Goal: Use online tool/utility: Utilize a website feature to perform a specific function

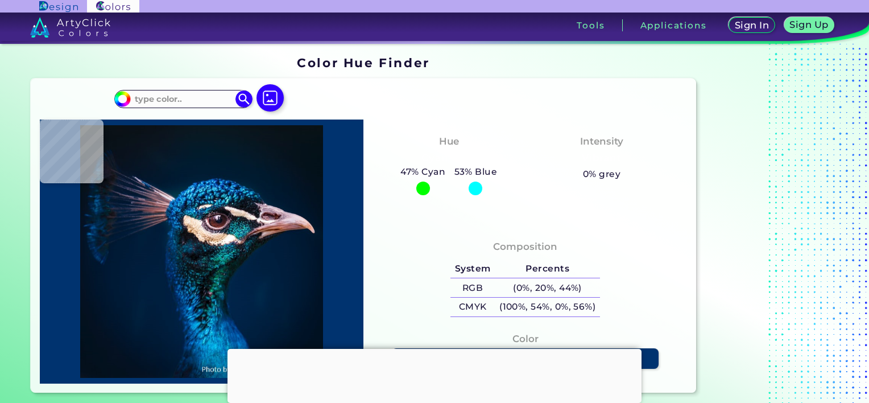
type input "#000000"
type input "#02101b"
type input "#02101B"
type input "#03111f"
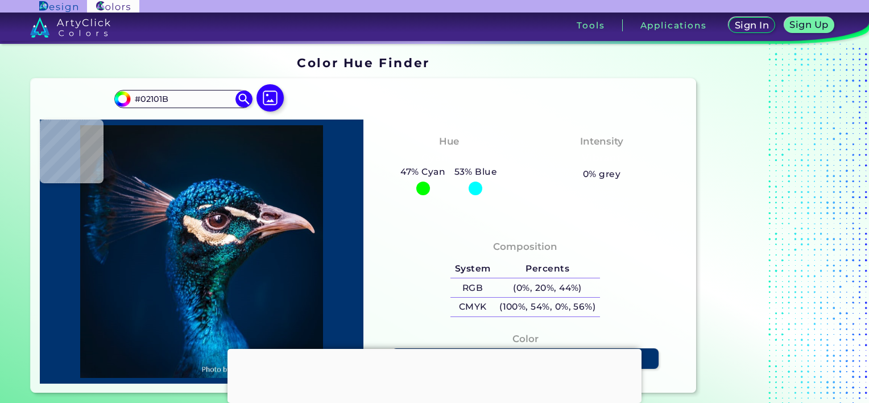
type input "#03111F"
type input "#021222"
type input "#021325"
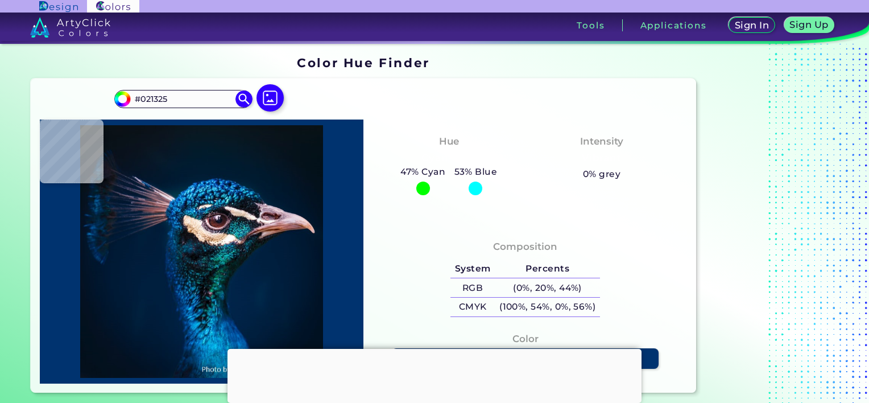
type input "#021526"
type input "#021428"
type input "#00162b"
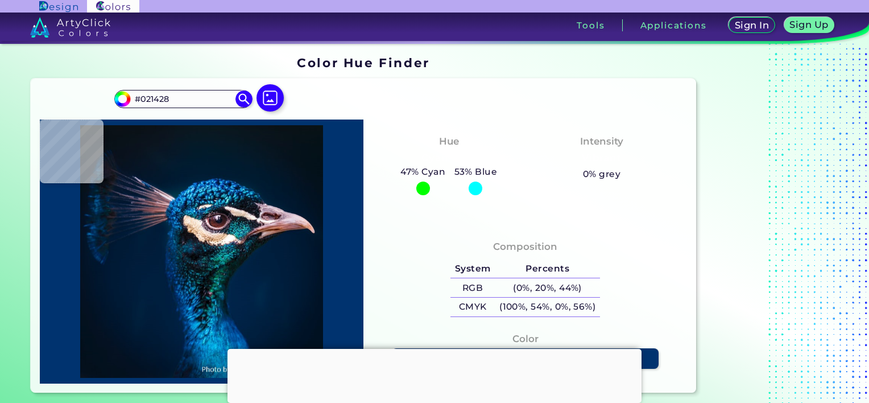
type input "#00162B"
type input "#011931"
type input "#cbb1be"
type input "#CBB1BE"
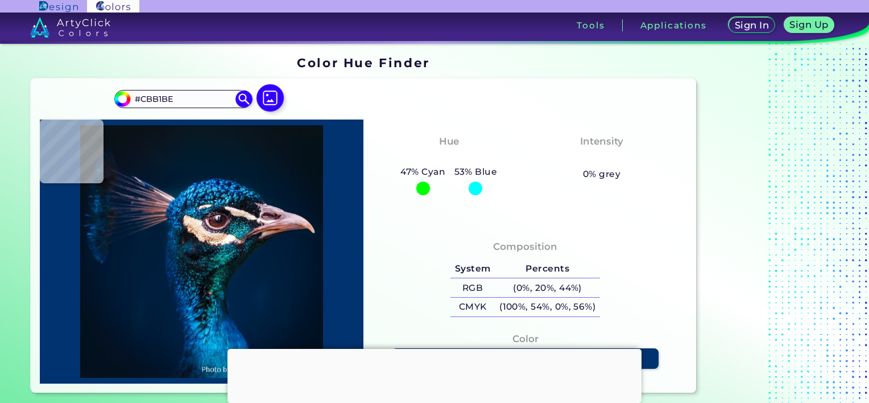
type input "#4b3442"
type input "#4B3442"
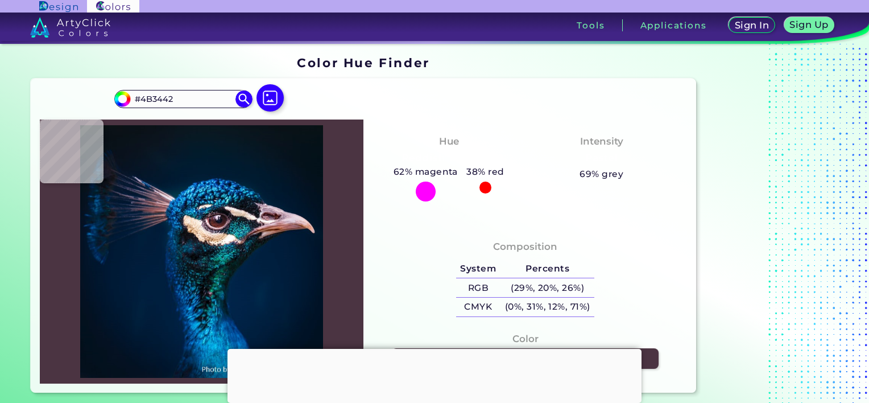
type input "#a9808b"
type input "#A9808B"
type input "#2f242c"
type input "#2F242C"
type input "#09313a"
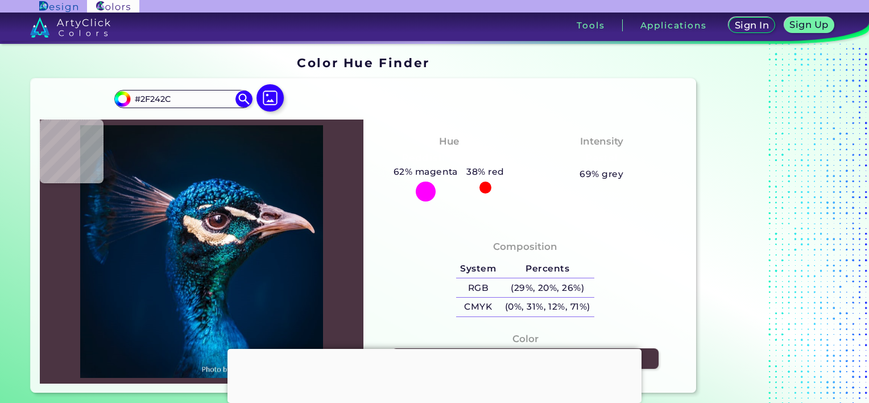
type input "#09313A"
type input "#8f7081"
type input "#8F7081"
type input "#7d3734"
type input "#7D3734"
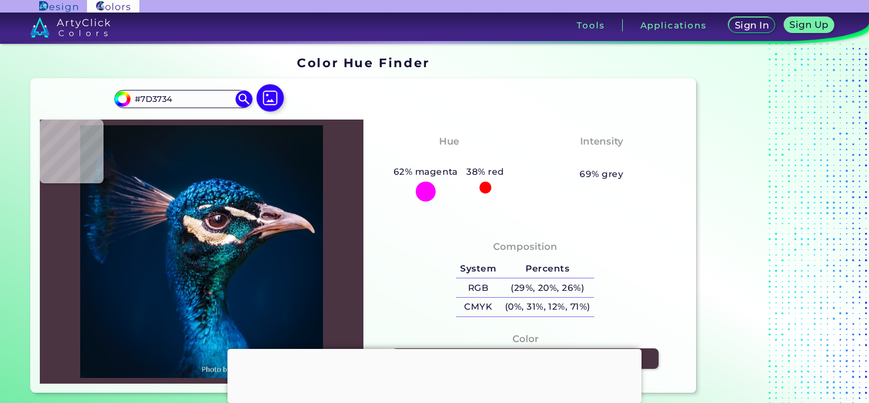
type input "#4e282a"
type input "#4E282A"
type input "#f7d6df"
type input "#F7D6DF"
type input "#4c2f41"
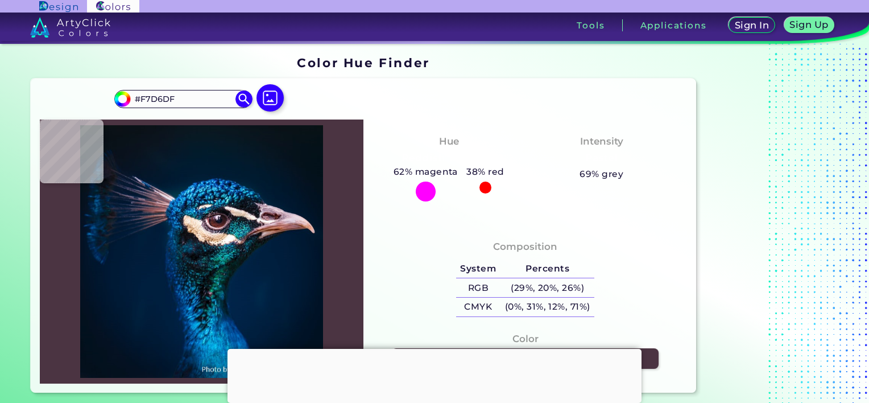
type input "#4C2F41"
type input "#866b7c"
type input "#866B7C"
type input "#e2c6d2"
type input "#E2C6D2"
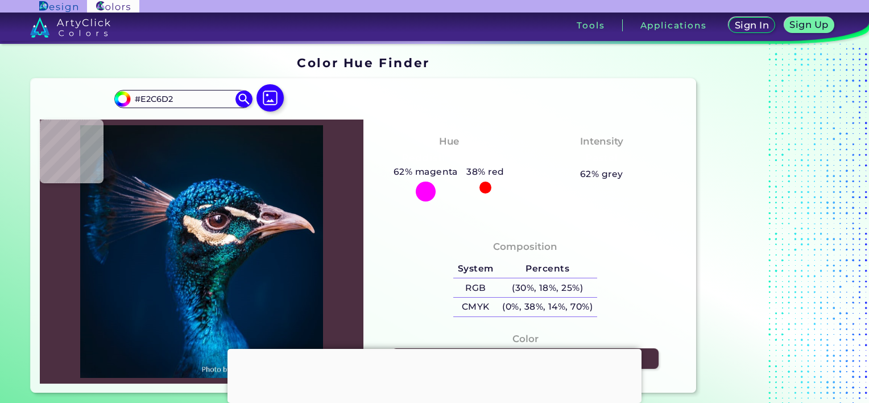
type input "#36161c"
type input "#36161C"
type input "#763732"
type input "#622d2f"
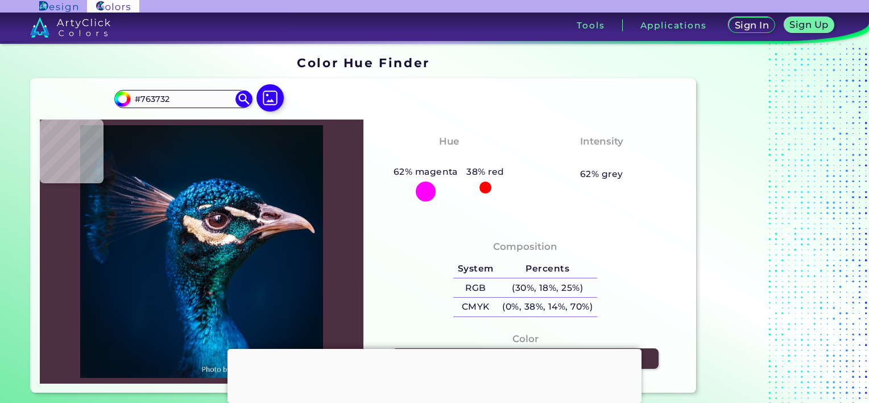
type input "#622D2F"
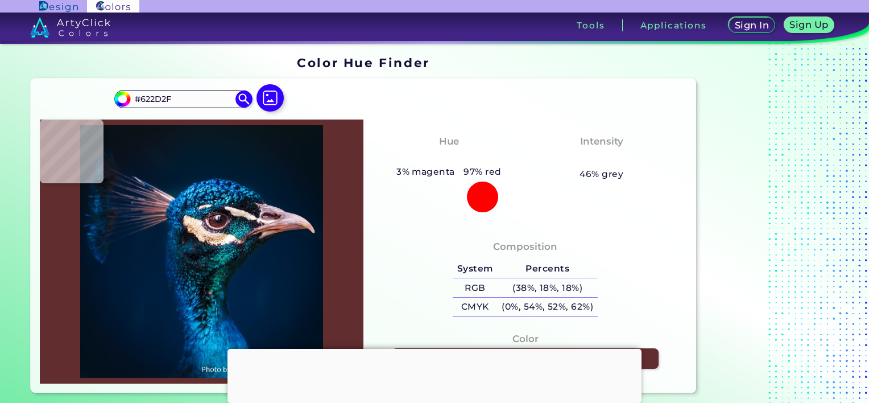
type input "#59272b"
type input "#59272B"
type input "#4e2026"
type input "#4E2026"
type input "#451f1d"
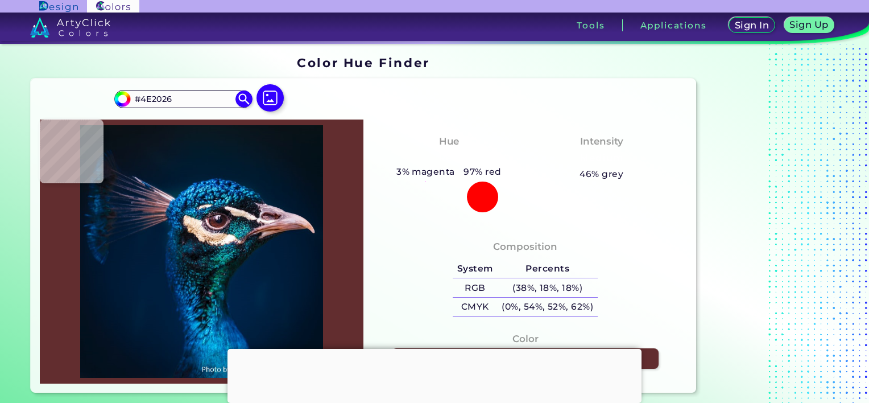
type input "#451F1D"
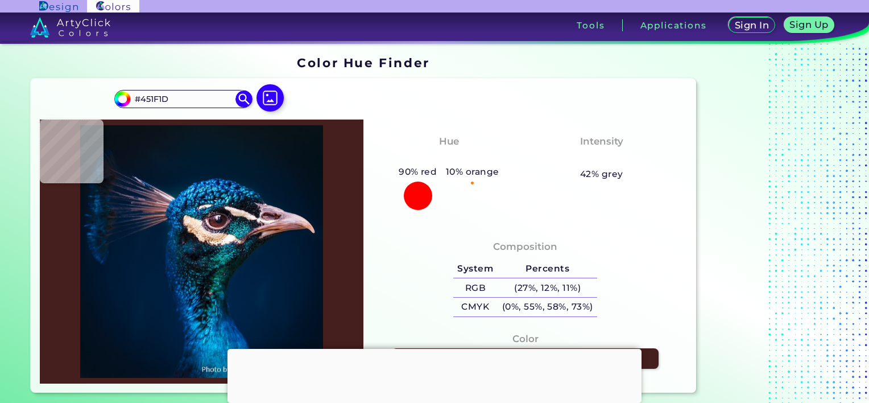
type input "#592721"
type input "#894b4c"
type input "#894B4C"
type input "#a26568"
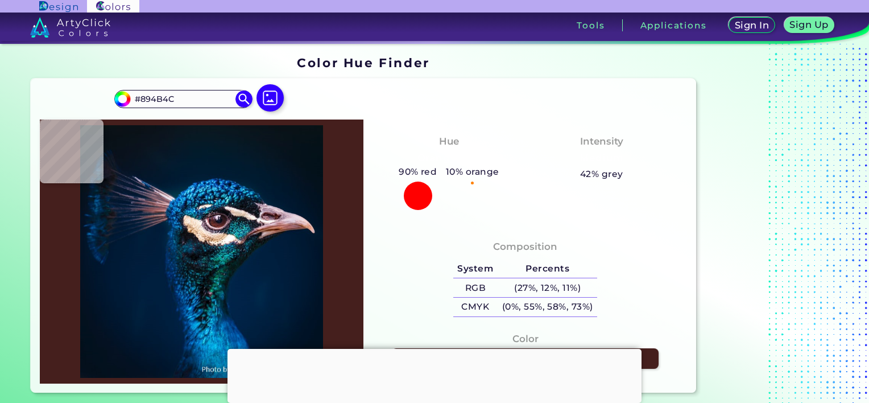
type input "#A26568"
type input "#9f8993"
type input "#9F8993"
type input "#3b2735"
type input "#3B2735"
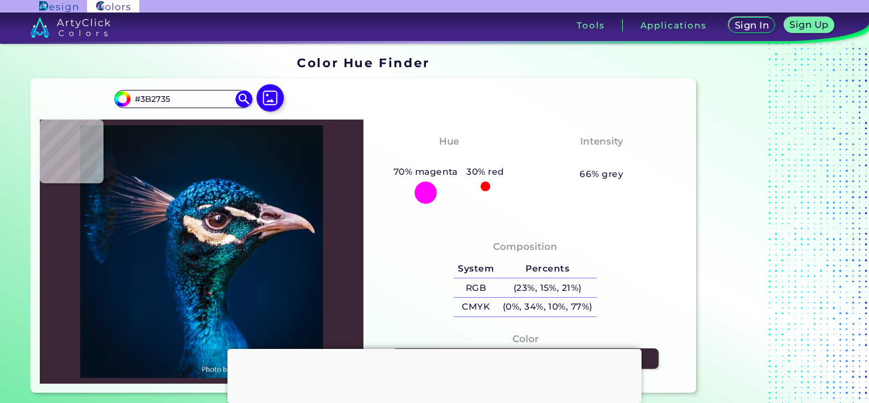
type input "#4f4f64"
type input "#4F4F64"
type input "#323045"
type input "#eadcd1"
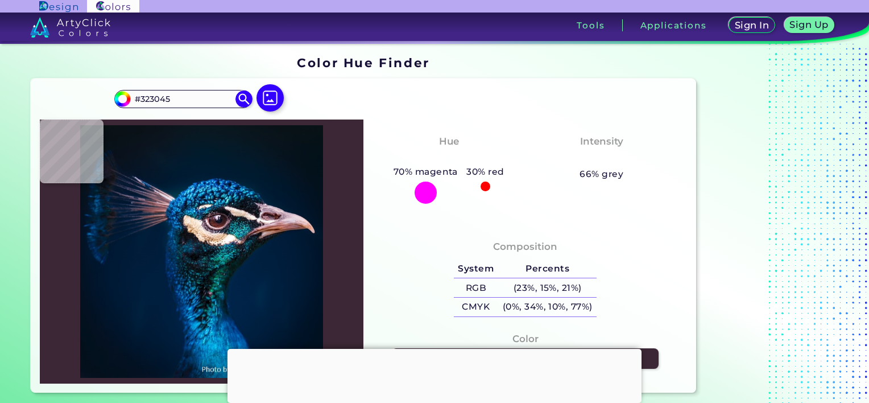
type input "#EADCD1"
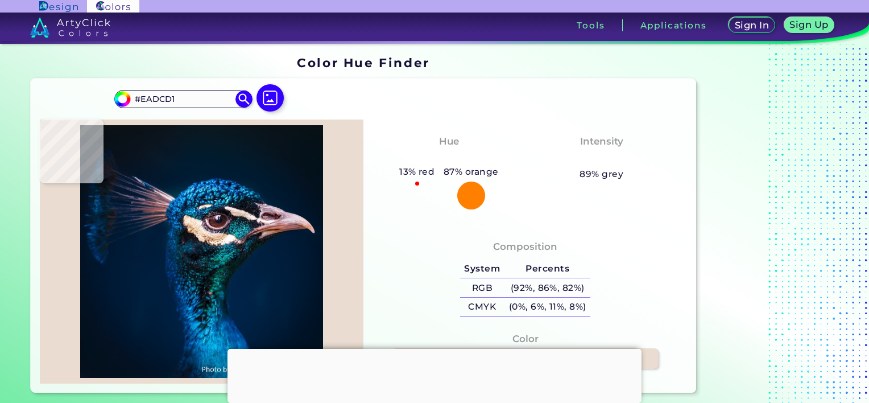
type input "#e3dad7"
type input "#E3DAD7"
type input "#4f4f64"
type input "#4F4F64"
type input "#626578"
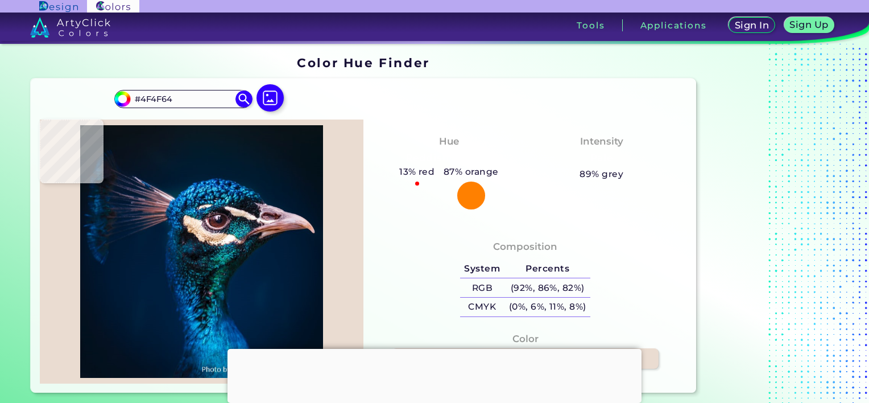
type input "#626578"
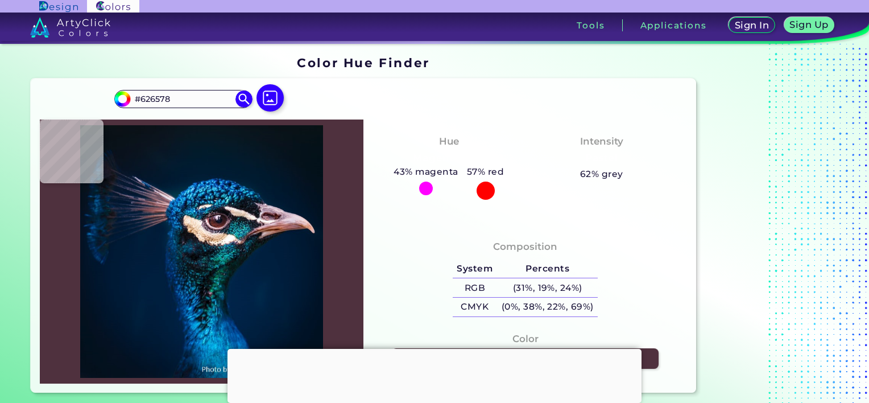
type input "#4f313e"
type input "#4F313E"
type input "#a58a96"
type input "#A58A96"
type input "#934f50"
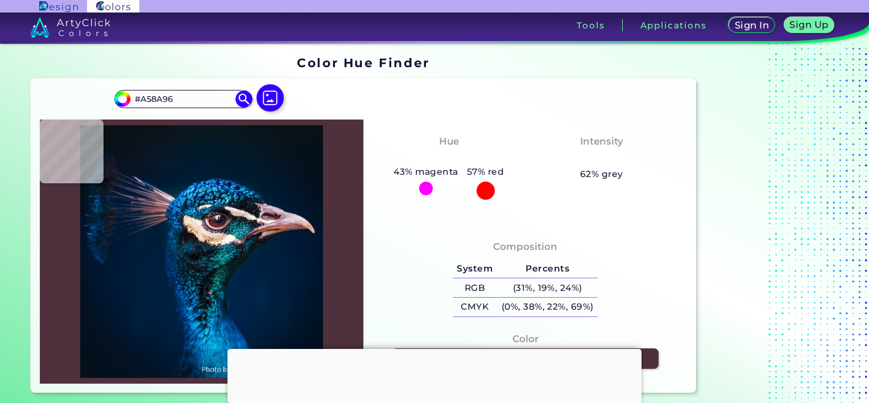
type input "#934F50"
type input "#8a3c39"
type input "#8A3C39"
type input "#703129"
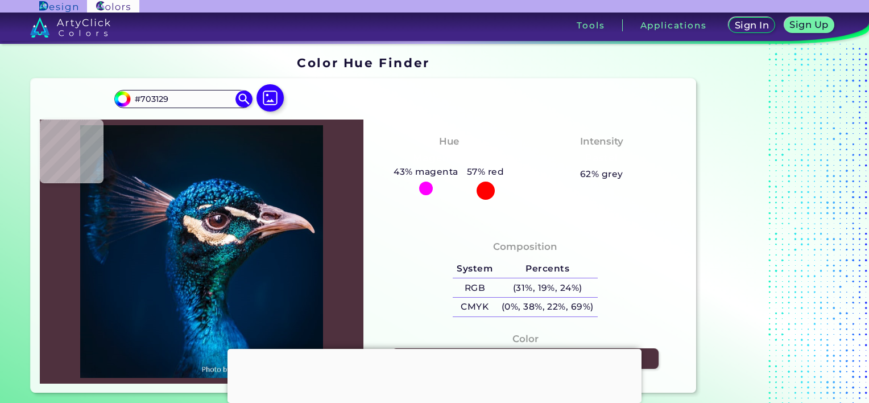
type input "#4f2723"
type input "#4F2723"
type input "#4c222f"
type input "#4C222F"
type input "#0e0f19"
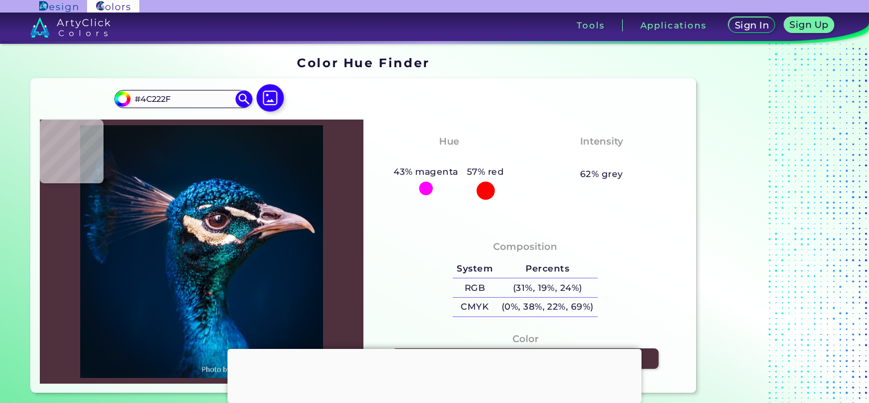
type input "#0E0F19"
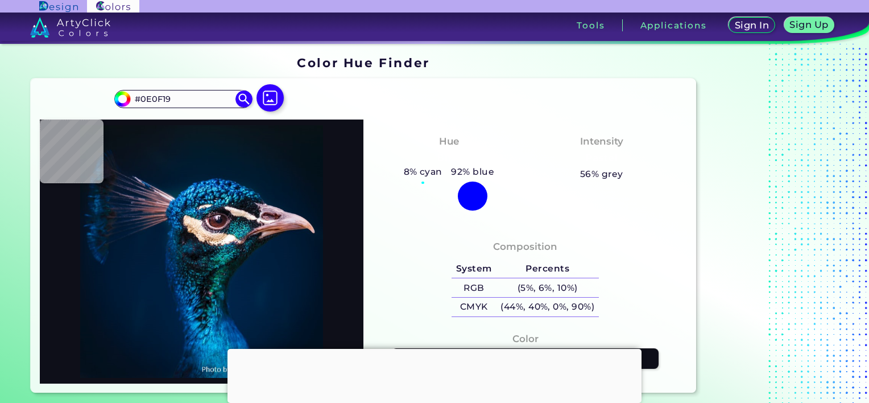
type input "#2d1a24"
type input "#2D1A24"
type input "#4e2026"
type input "#4E2026"
type input "#4f2723"
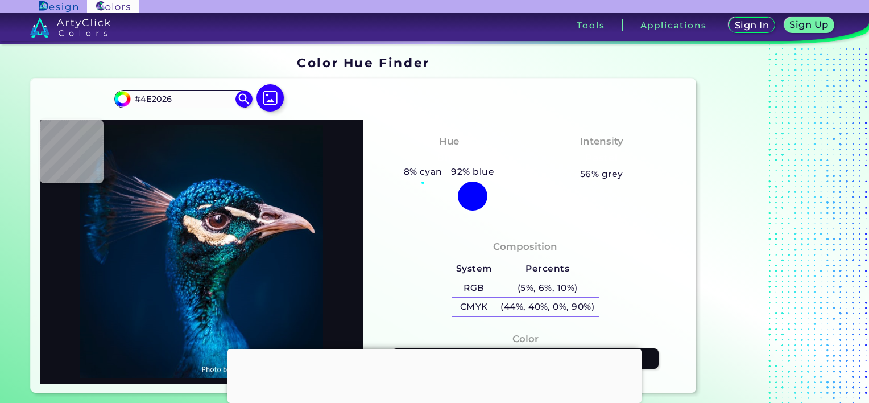
type input "#4F2723"
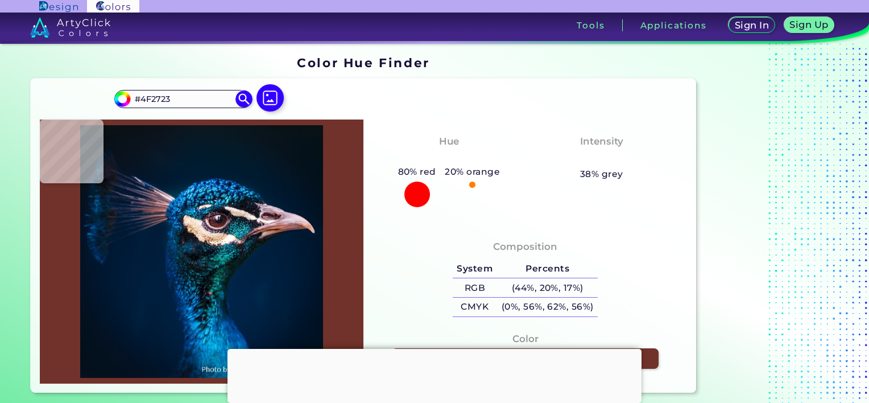
type input "#71322b"
type input "#71322B"
type input "#8b4341"
type input "#8B4341"
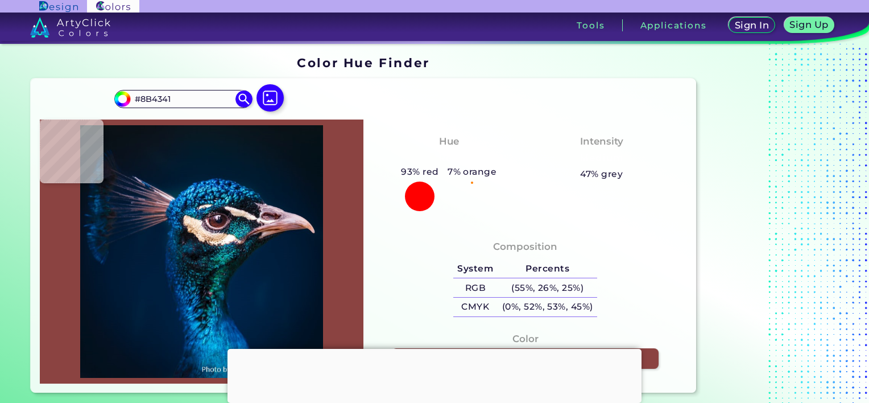
type input "#894b4c"
type input "#894B4C"
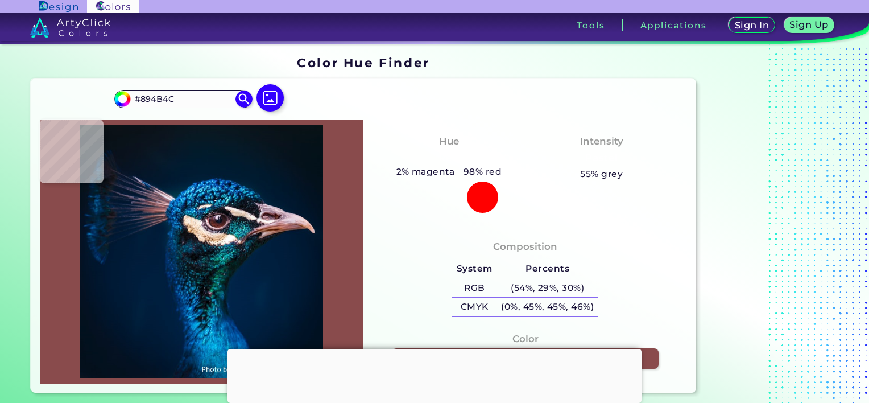
click at [221, 226] on img at bounding box center [202, 251] width 312 height 253
